Goal: Task Accomplishment & Management: Manage account settings

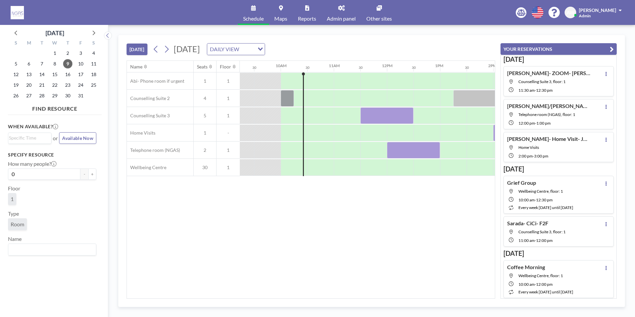
scroll to position [0, 467]
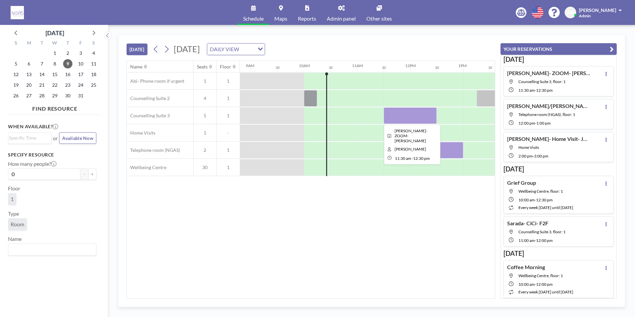
click at [315, 114] on div at bounding box center [410, 115] width 53 height 17
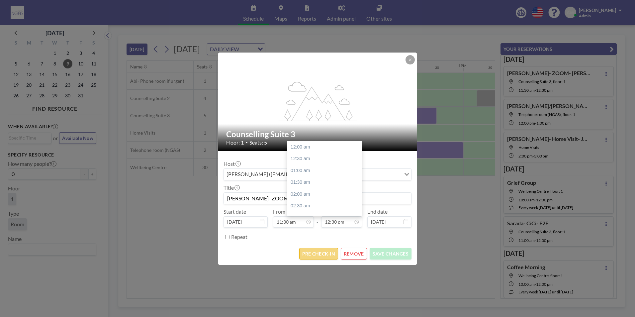
scroll to position [296, 0]
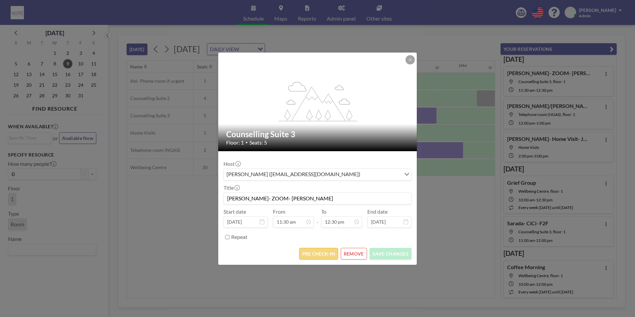
click at [315, 257] on button "PRE CHECK-IN" at bounding box center [318, 254] width 39 height 12
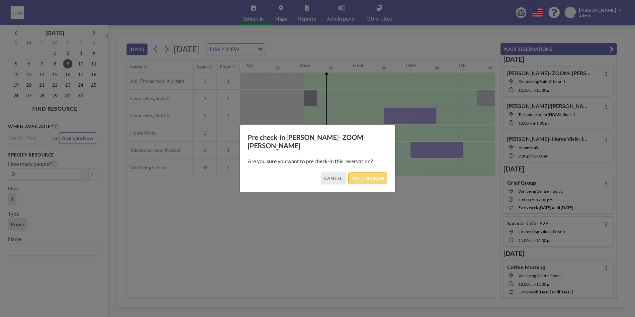
click at [315, 176] on button "PRE CHECK-IN" at bounding box center [367, 178] width 39 height 12
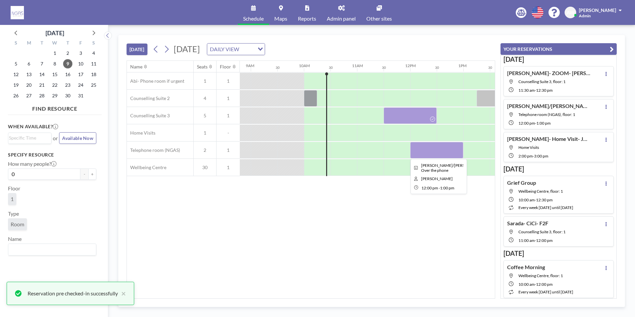
click at [315, 148] on div at bounding box center [436, 150] width 53 height 17
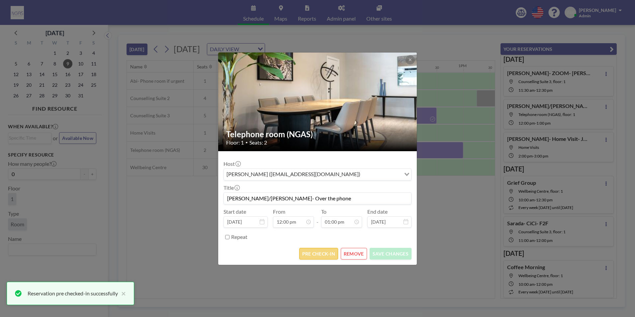
click at [312, 250] on button "PRE CHECK-IN" at bounding box center [318, 254] width 39 height 12
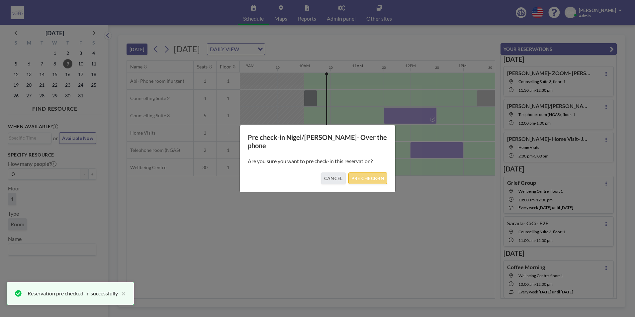
click at [315, 178] on button "PRE CHECK-IN" at bounding box center [367, 178] width 39 height 12
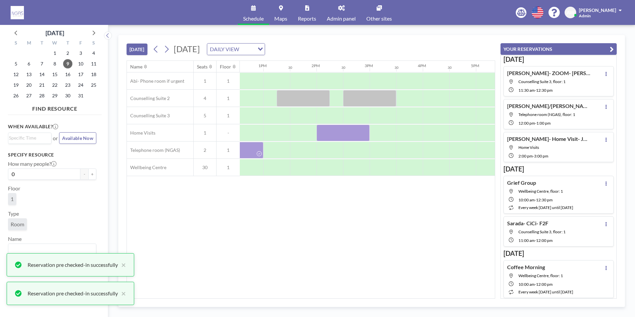
scroll to position [0, 672]
click at [301, 95] on div at bounding box center [297, 98] width 53 height 17
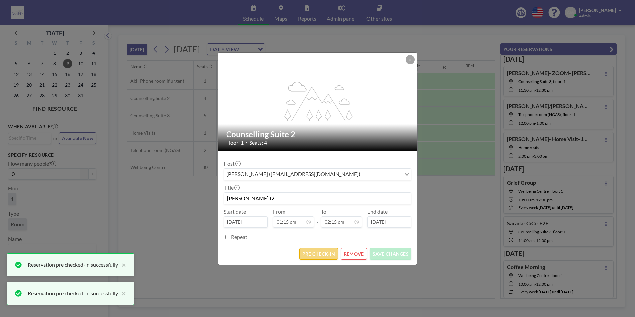
click at [315, 252] on button "PRE CHECK-IN" at bounding box center [318, 254] width 39 height 12
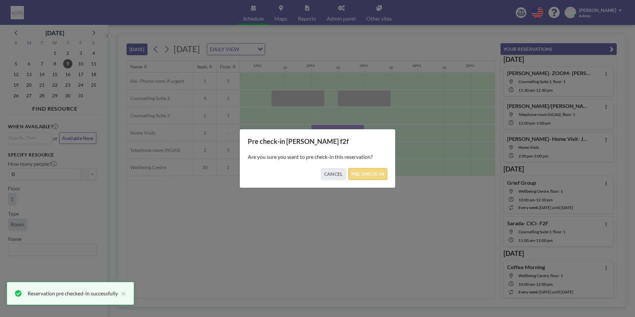
click at [315, 178] on button "PRE CHECK-IN" at bounding box center [367, 174] width 39 height 12
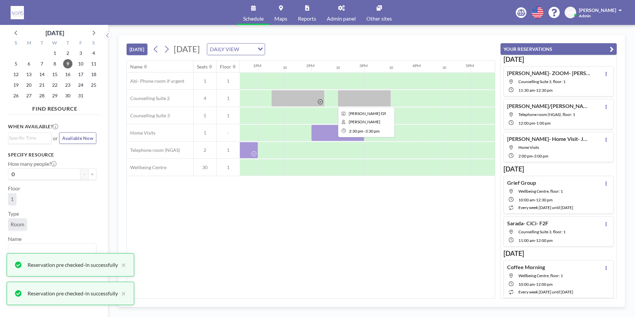
click at [315, 94] on div at bounding box center [364, 98] width 53 height 17
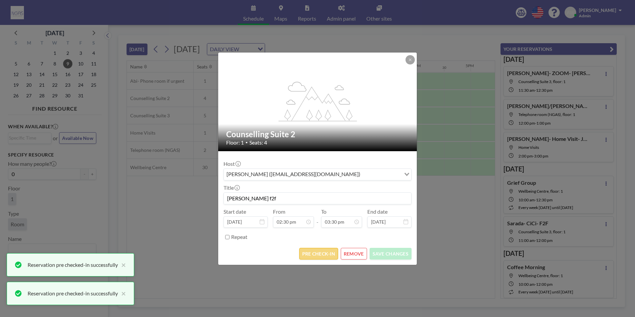
scroll to position [366, 0]
click at [315, 252] on button "PRE CHECK-IN" at bounding box center [318, 254] width 39 height 12
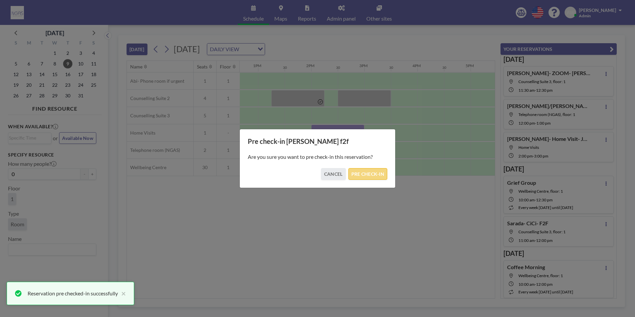
click at [315, 175] on button "PRE CHECK-IN" at bounding box center [367, 174] width 39 height 12
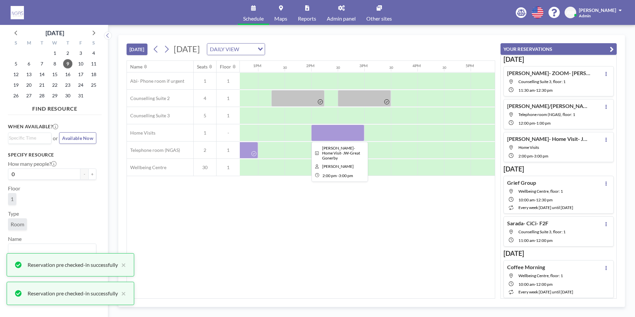
click at [315, 131] on div at bounding box center [337, 133] width 53 height 17
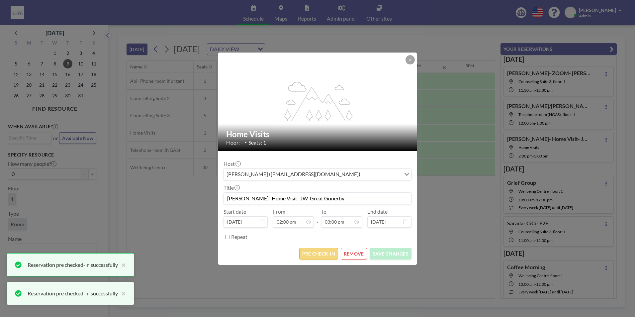
scroll to position [355, 0]
click at [315, 251] on button "PRE CHECK-IN" at bounding box center [318, 254] width 39 height 12
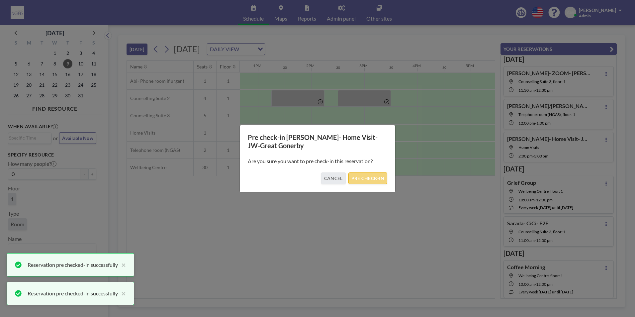
click at [315, 183] on button "PRE CHECK-IN" at bounding box center [367, 178] width 39 height 12
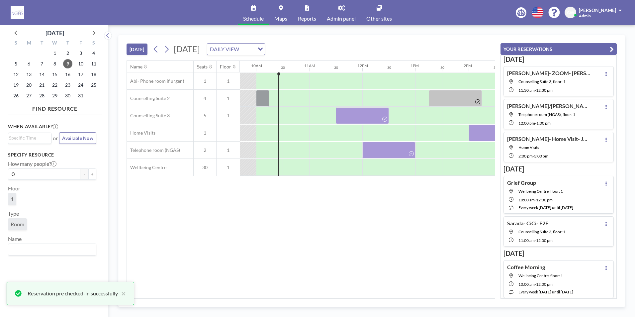
scroll to position [0, 489]
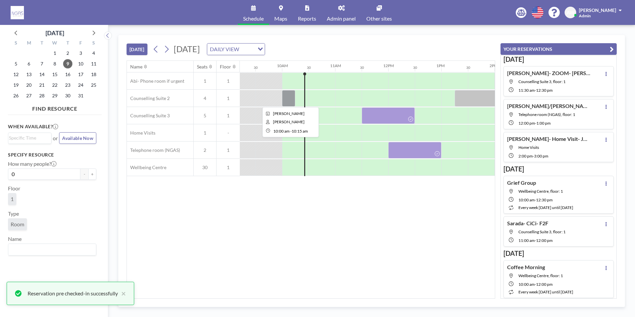
click at [292, 100] on div at bounding box center [288, 98] width 13 height 17
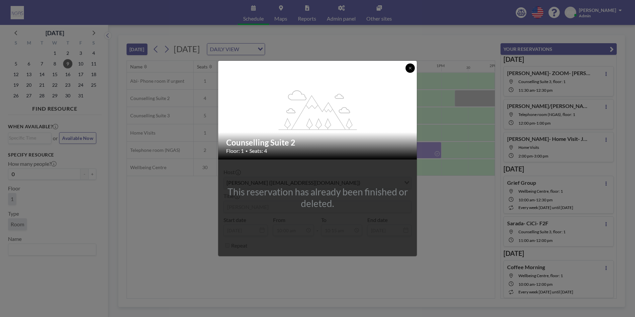
click at [315, 65] on button at bounding box center [409, 67] width 9 height 9
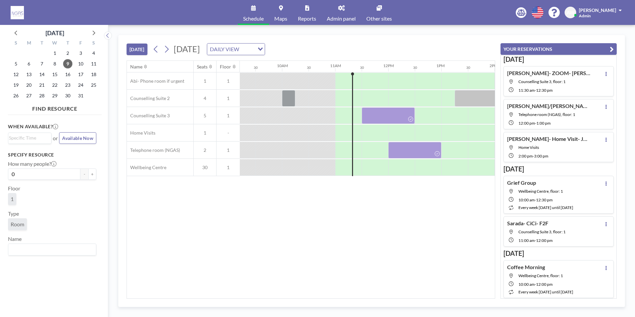
scroll to position [0, 528]
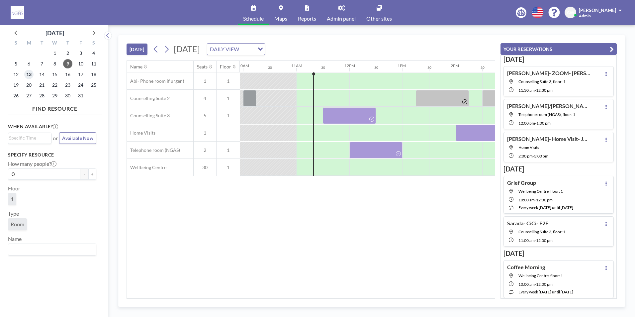
click at [26, 71] on span "13" at bounding box center [28, 74] width 9 height 9
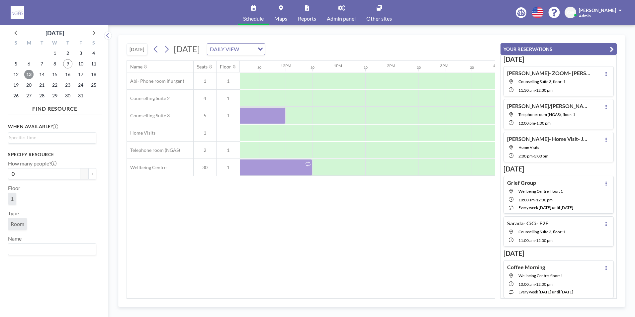
scroll to position [0, 476]
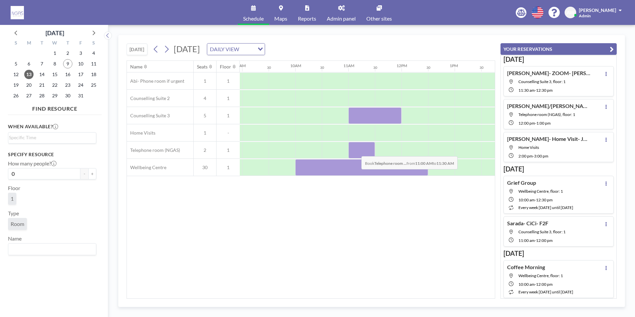
click at [315, 151] on div at bounding box center [361, 150] width 27 height 17
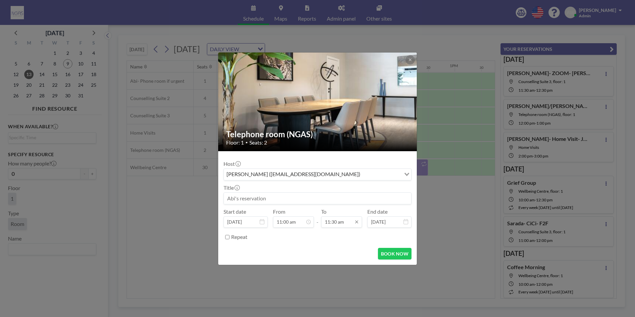
scroll to position [272, 0]
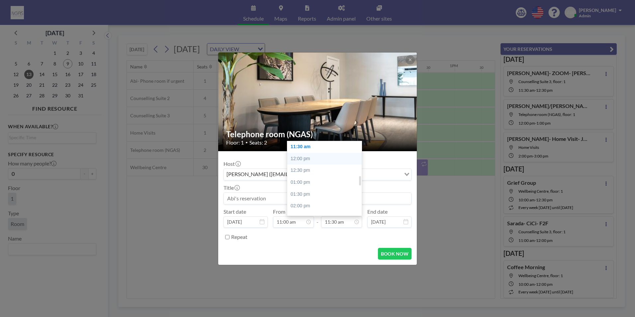
click at [315, 160] on div "12:00 pm" at bounding box center [326, 159] width 78 height 12
type input "12:00 pm"
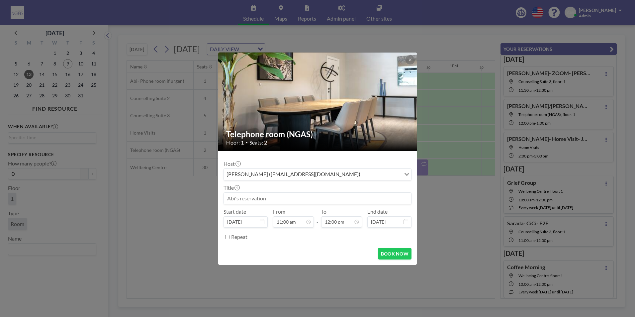
click at [261, 198] on input at bounding box center [317, 198] width 187 height 11
click at [315, 57] on button at bounding box center [409, 59] width 9 height 9
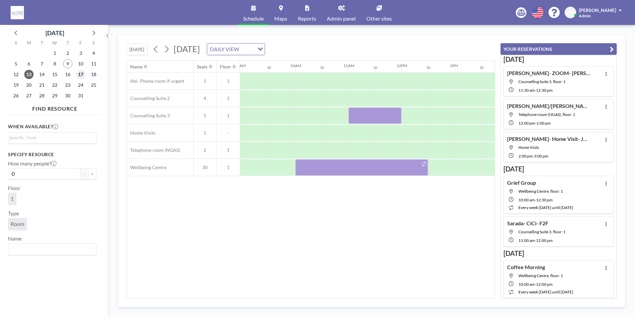
click at [76, 75] on span "17" at bounding box center [80, 74] width 9 height 9
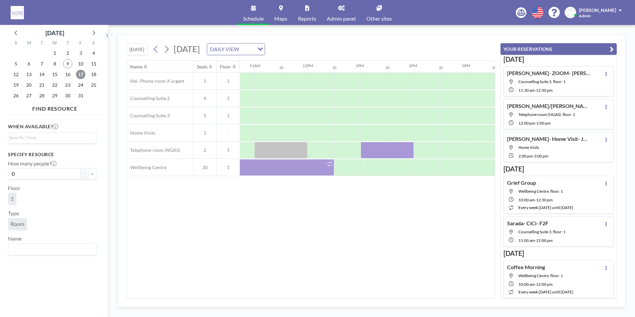
scroll to position [0, 663]
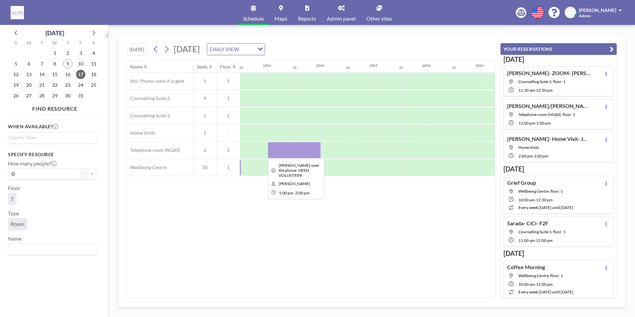
click at [298, 153] on div at bounding box center [294, 150] width 53 height 17
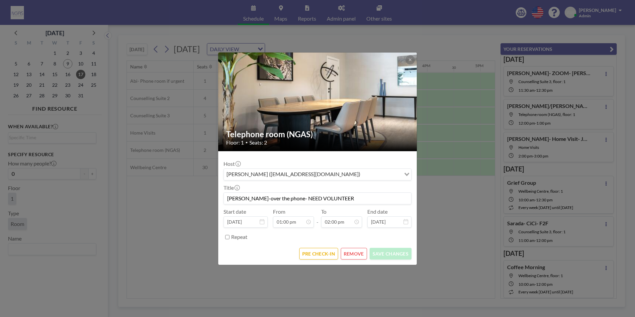
drag, startPoint x: 337, startPoint y: 199, endPoint x: 280, endPoint y: 198, distance: 57.5
click at [280, 198] on input "[PERSON_NAME]-over the phone- NEED VOLUNTEER" at bounding box center [317, 198] width 187 height 11
type input "[PERSON_NAME]-over the phone-[PERSON_NAME]"
click at [315, 251] on button "SAVE CHANGES" at bounding box center [391, 254] width 42 height 12
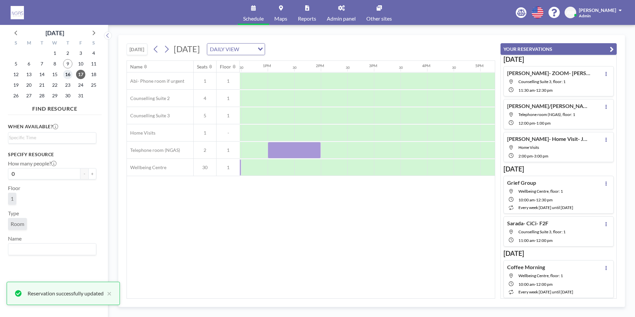
click at [68, 76] on span "16" at bounding box center [67, 74] width 9 height 9
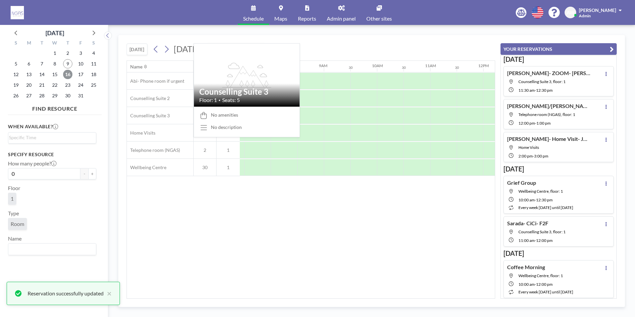
scroll to position [0, 399]
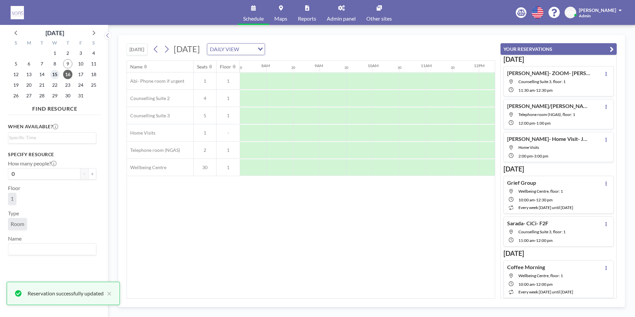
click at [53, 73] on span "15" at bounding box center [54, 74] width 9 height 9
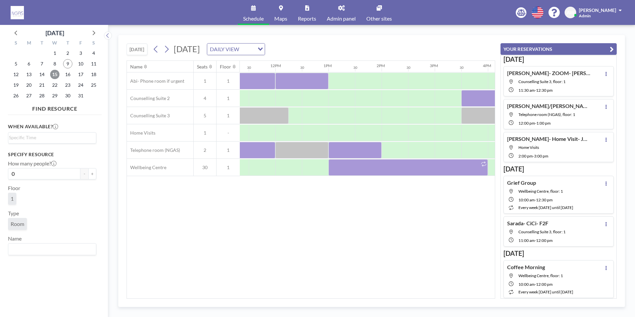
scroll to position [0, 607]
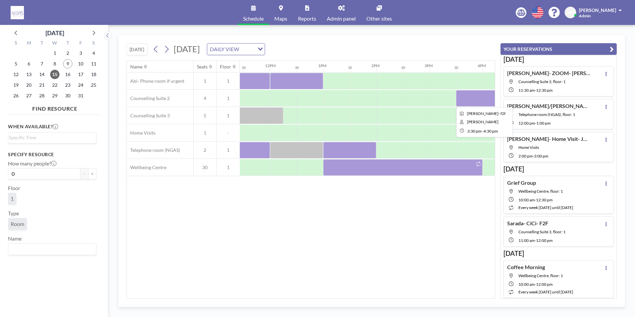
click at [315, 98] on div at bounding box center [482, 98] width 53 height 17
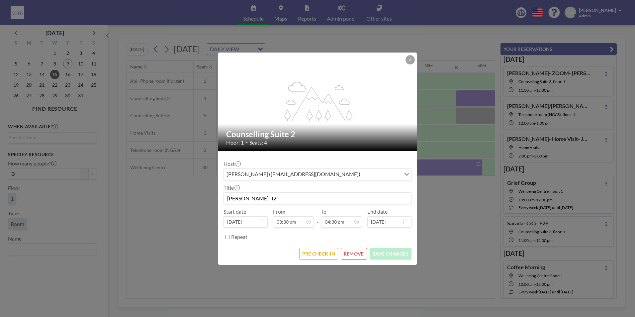
click at [315, 253] on button "REMOVE" at bounding box center [354, 254] width 26 height 12
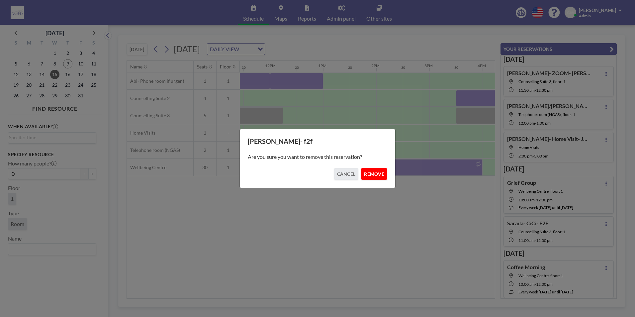
click at [315, 177] on button "REMOVE" at bounding box center [374, 174] width 26 height 12
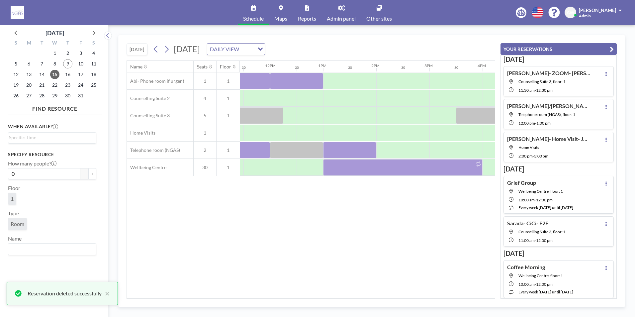
drag, startPoint x: 348, startPoint y: 295, endPoint x: 365, endPoint y: 295, distance: 16.9
click at [315, 295] on div "Name Seats Floor 12AM 30 1AM 30 2AM 30 3AM 30 4AM 30 5AM 30 6AM 30 7AM 30 8AM 3…" at bounding box center [311, 179] width 368 height 237
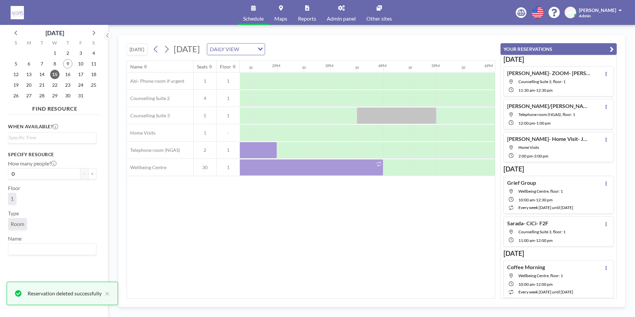
scroll to position [0, 700]
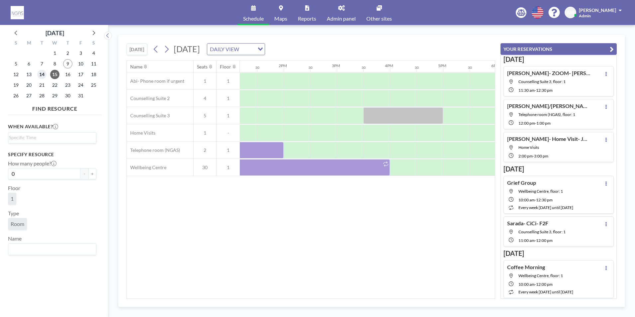
click at [40, 72] on span "14" at bounding box center [41, 74] width 9 height 9
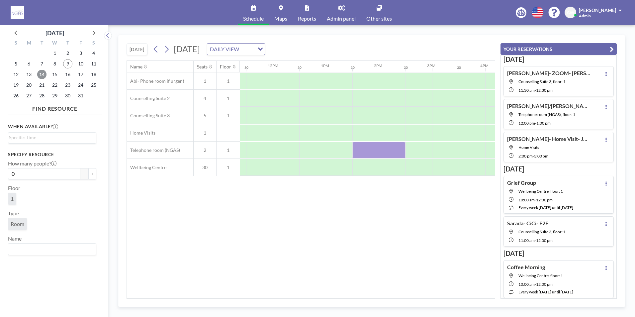
scroll to position [0, 612]
click at [42, 85] on span "21" at bounding box center [41, 84] width 9 height 9
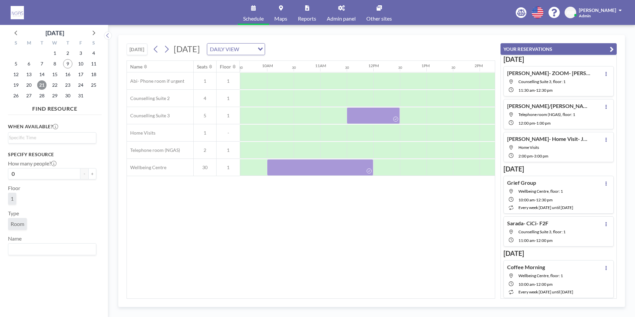
scroll to position [0, 476]
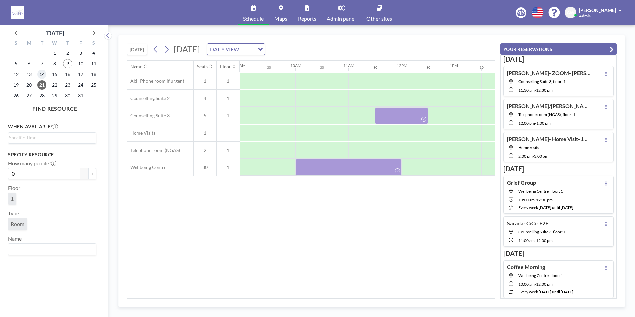
click at [43, 76] on span "14" at bounding box center [41, 74] width 9 height 9
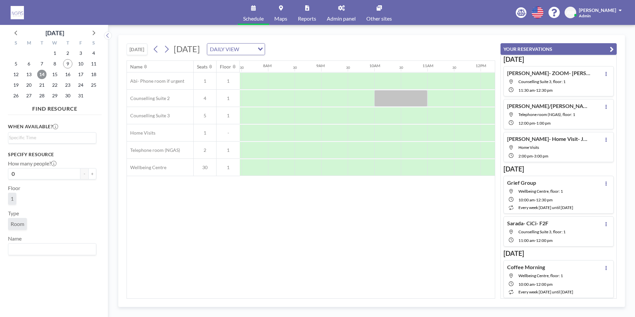
scroll to position [0, 399]
click at [30, 77] on span "13" at bounding box center [28, 74] width 9 height 9
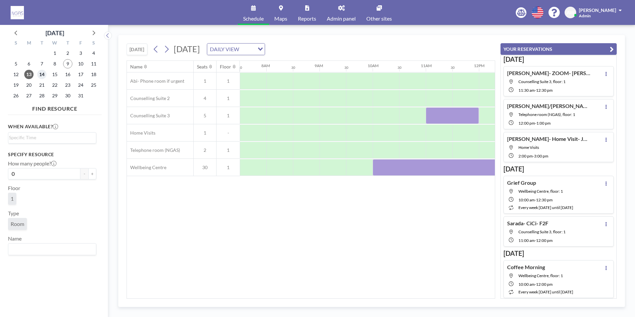
click at [43, 75] on span "14" at bounding box center [41, 74] width 9 height 9
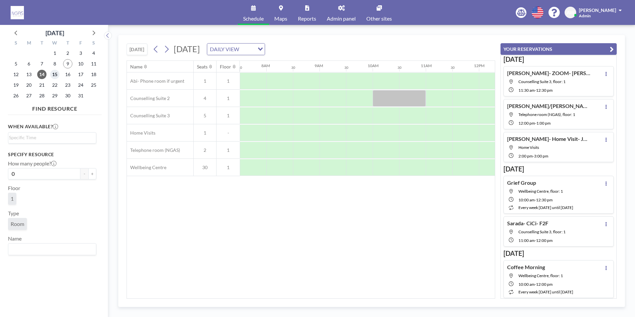
click at [56, 76] on span "15" at bounding box center [54, 74] width 9 height 9
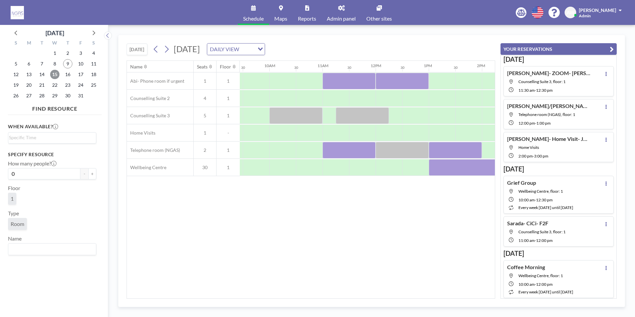
scroll to position [0, 507]
click at [296, 248] on div "Name Seats Floor 12AM 30 1AM 30 2AM 30 3AM 30 4AM 30 5AM 30 6AM 30 7AM 30 8AM 3…" at bounding box center [311, 179] width 368 height 237
